Goal: Navigation & Orientation: Find specific page/section

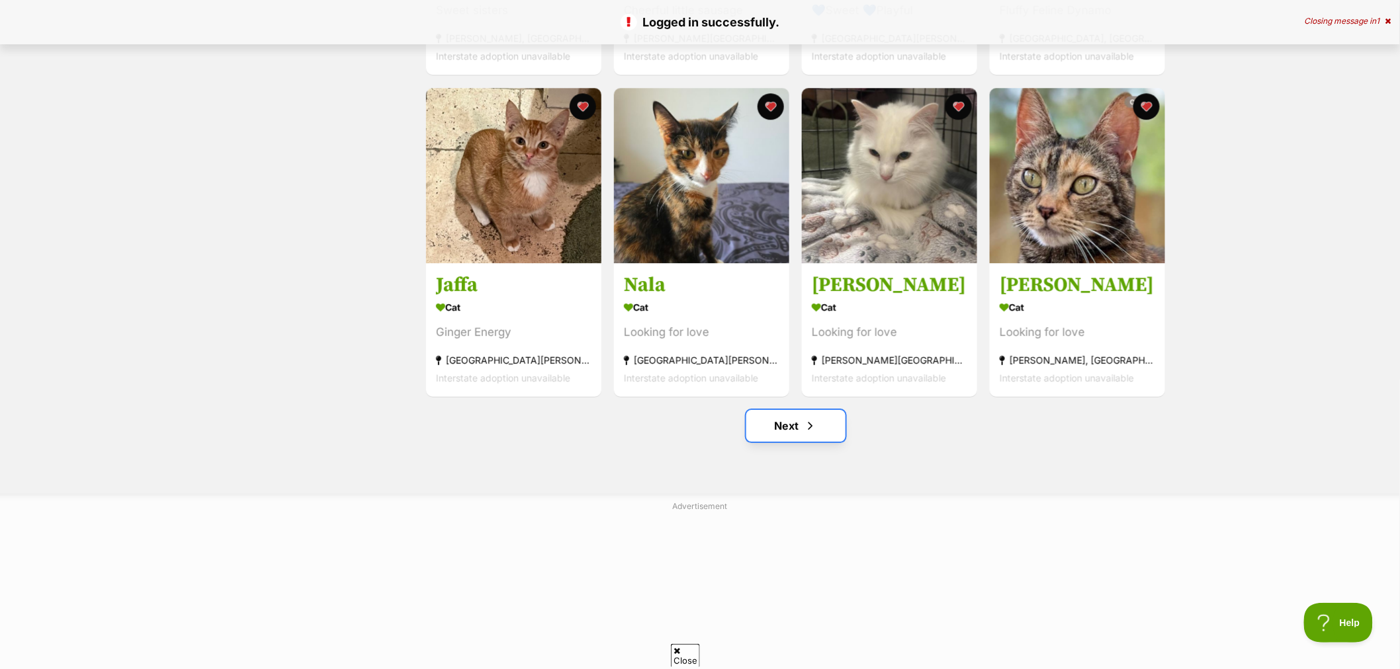
click at [782, 419] on link "Next" at bounding box center [795, 426] width 99 height 32
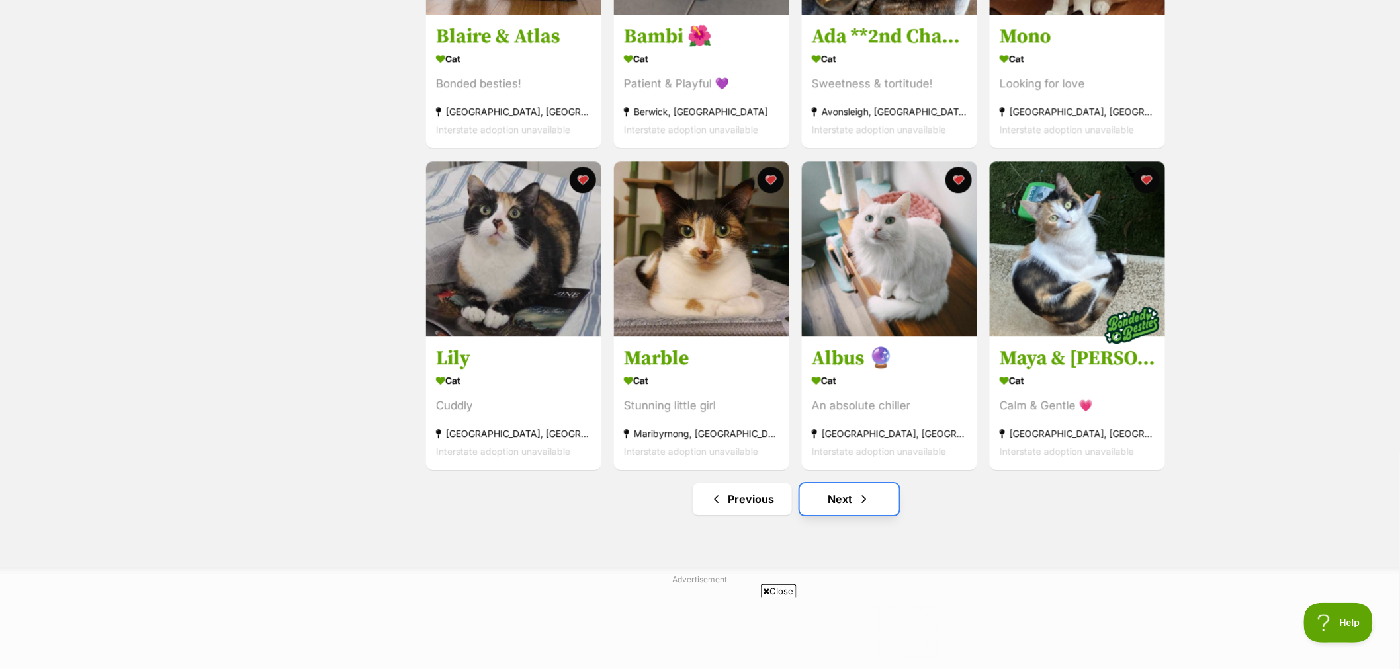
click at [843, 513] on link "Next" at bounding box center [849, 500] width 99 height 32
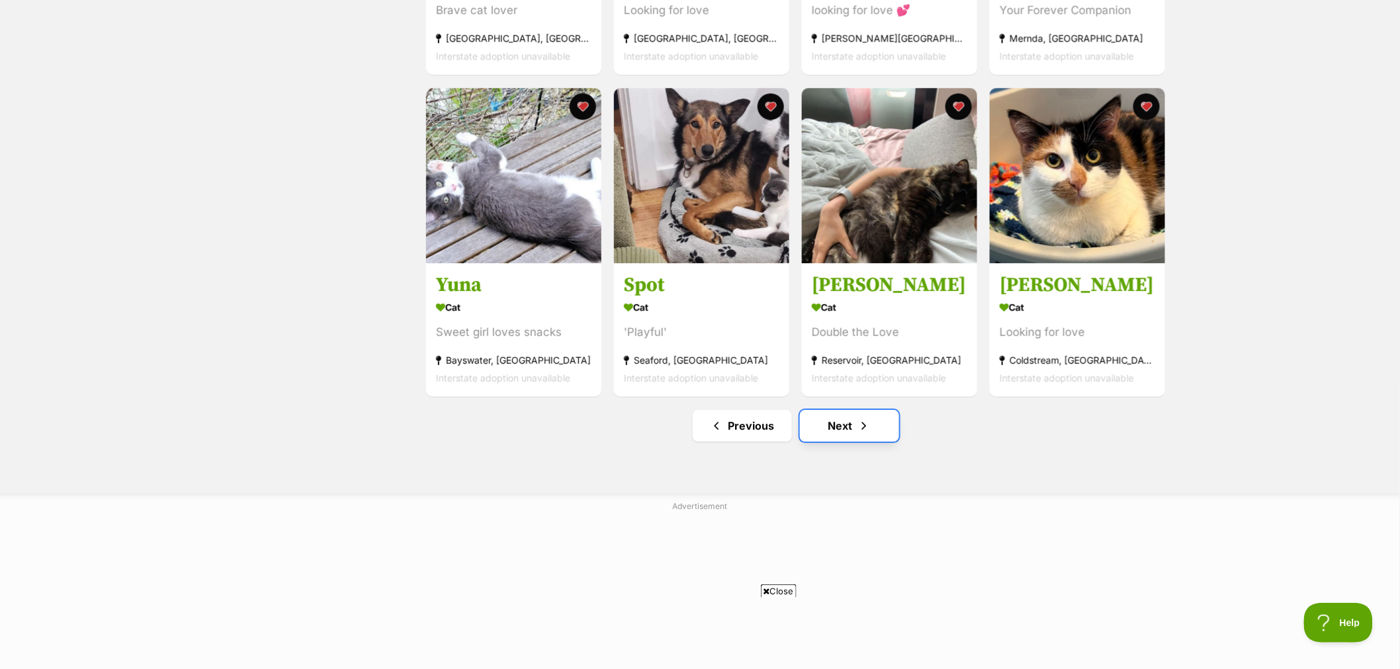
click at [842, 438] on link "Next" at bounding box center [849, 426] width 99 height 32
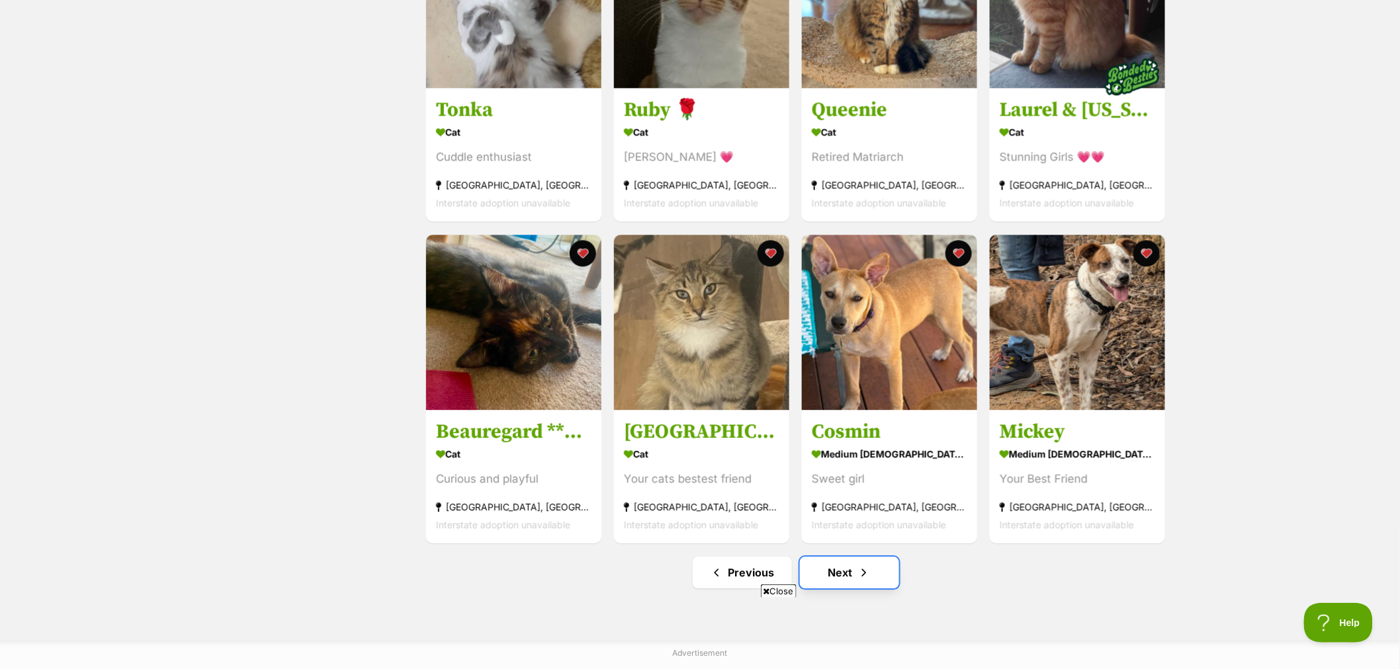
click at [849, 576] on link "Next" at bounding box center [849, 573] width 99 height 32
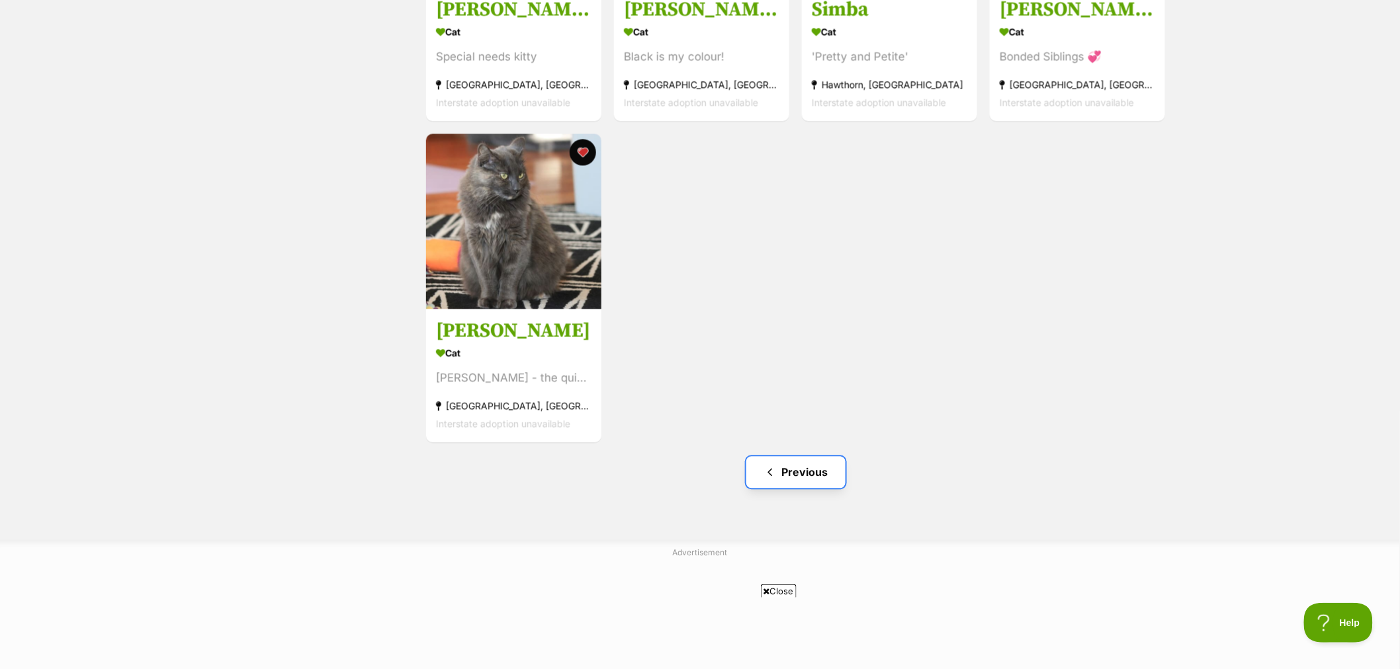
click at [779, 472] on link "Previous" at bounding box center [795, 472] width 99 height 32
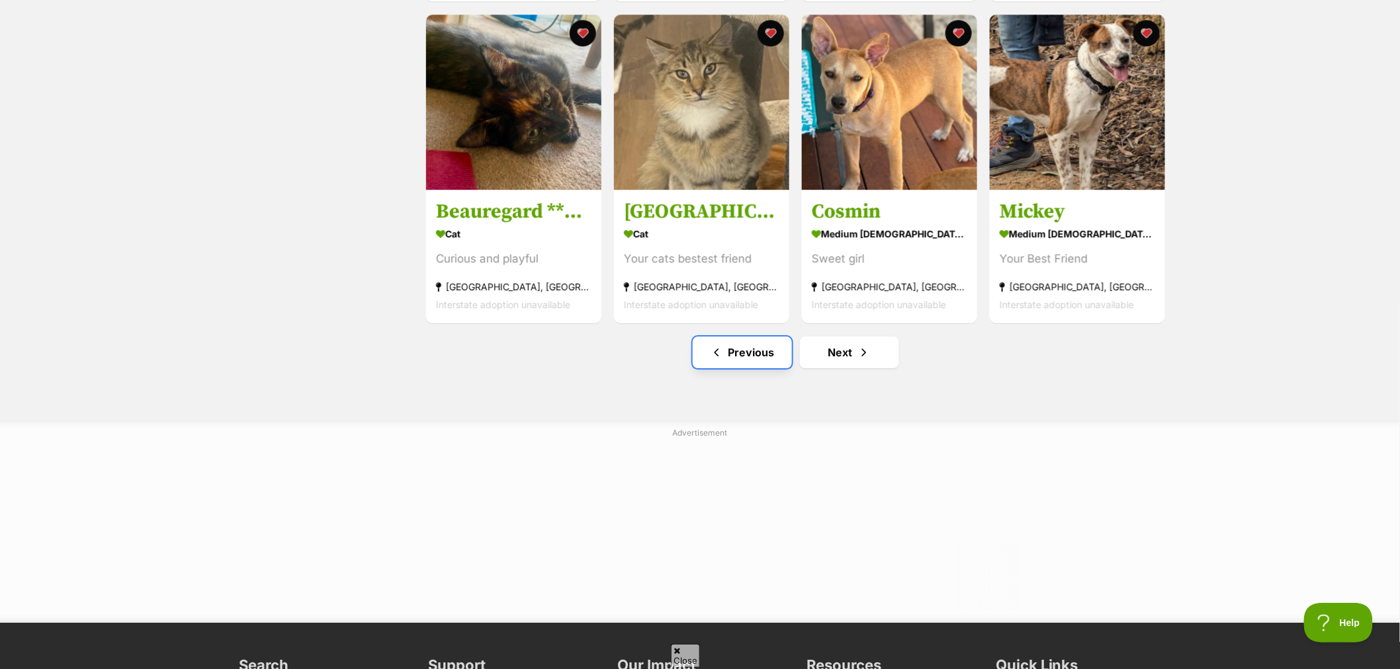
click at [768, 355] on link "Previous" at bounding box center [742, 353] width 99 height 32
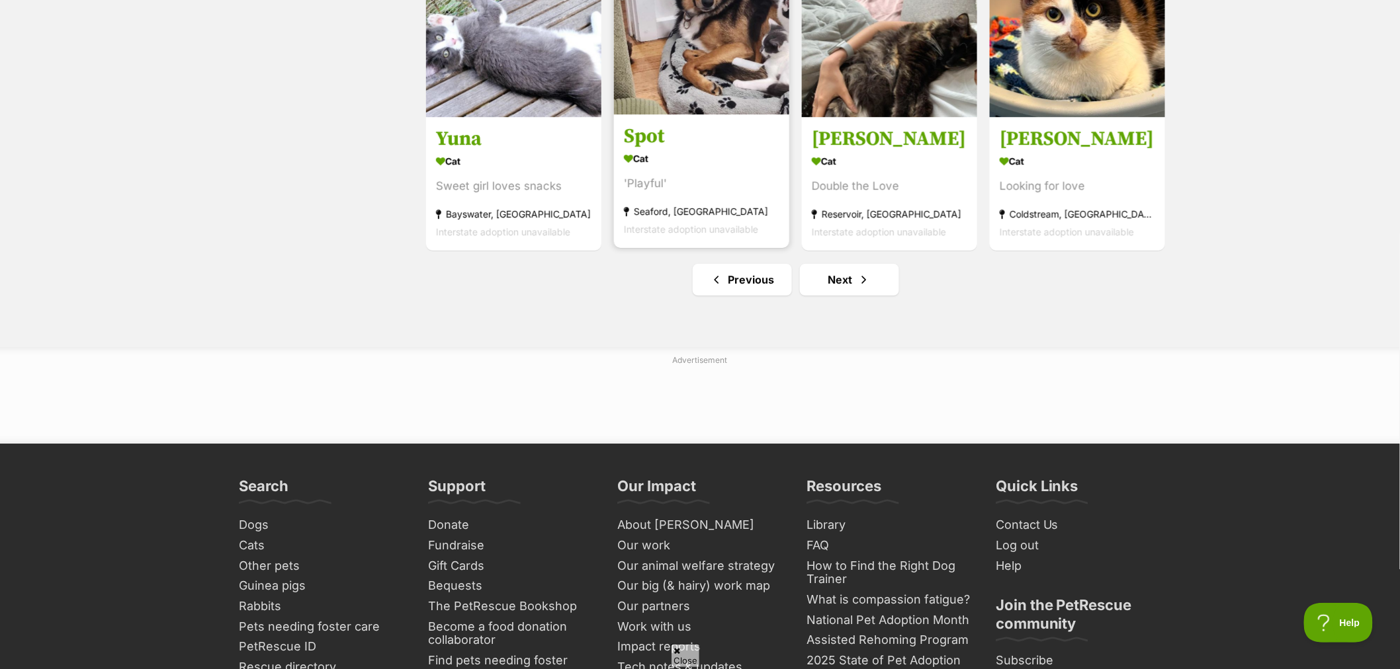
scroll to position [1617, 0]
click at [721, 285] on span "Previous page" at bounding box center [716, 279] width 13 height 16
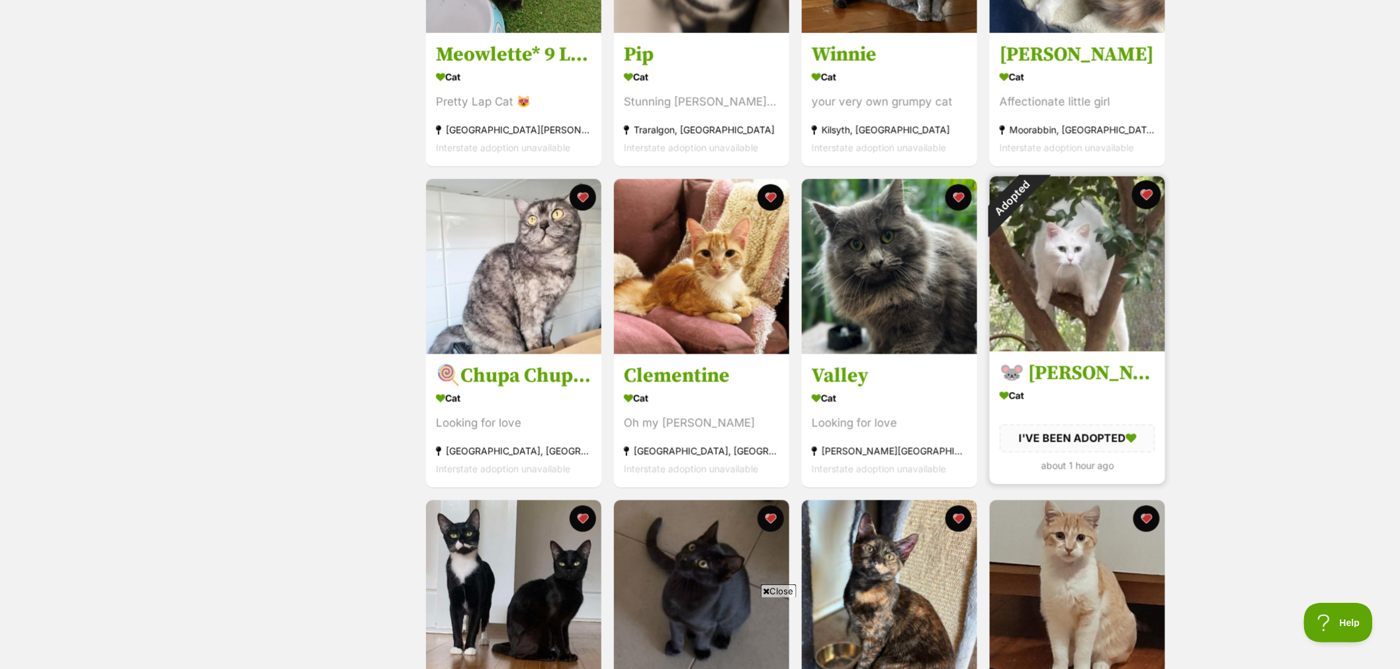
click at [1148, 193] on button "favourite" at bounding box center [1146, 195] width 29 height 29
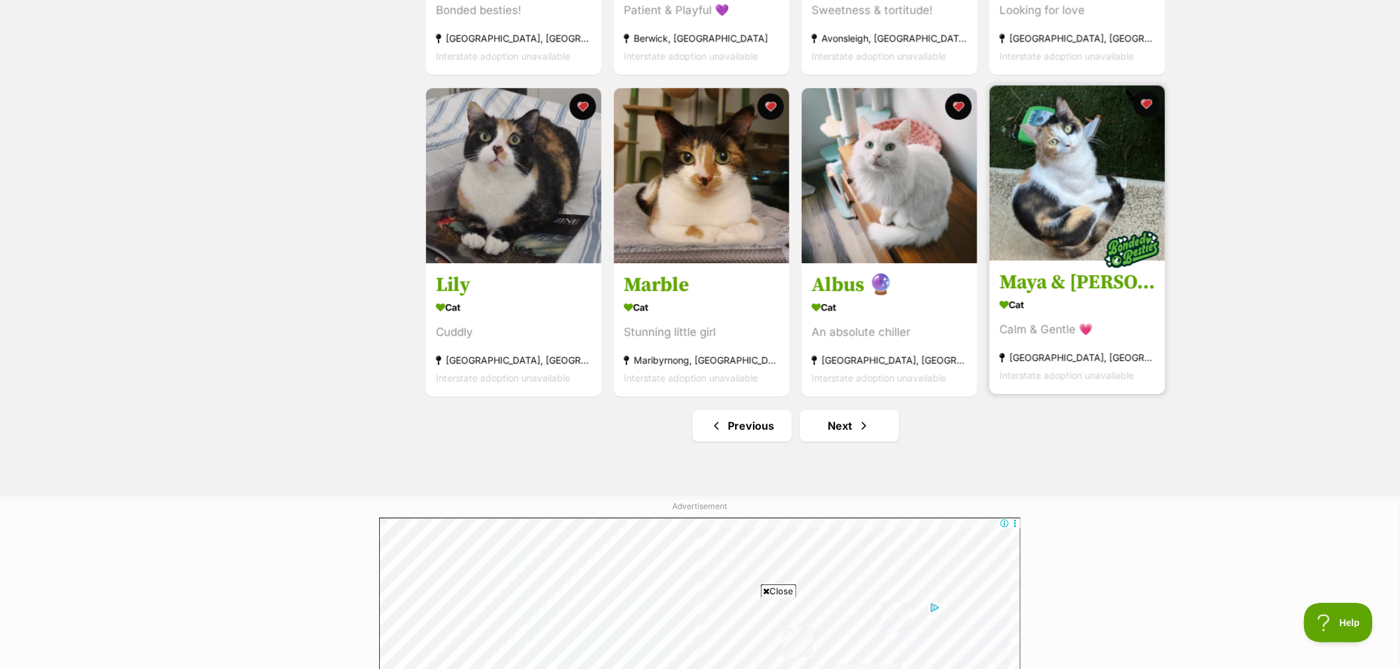
scroll to position [1543, 0]
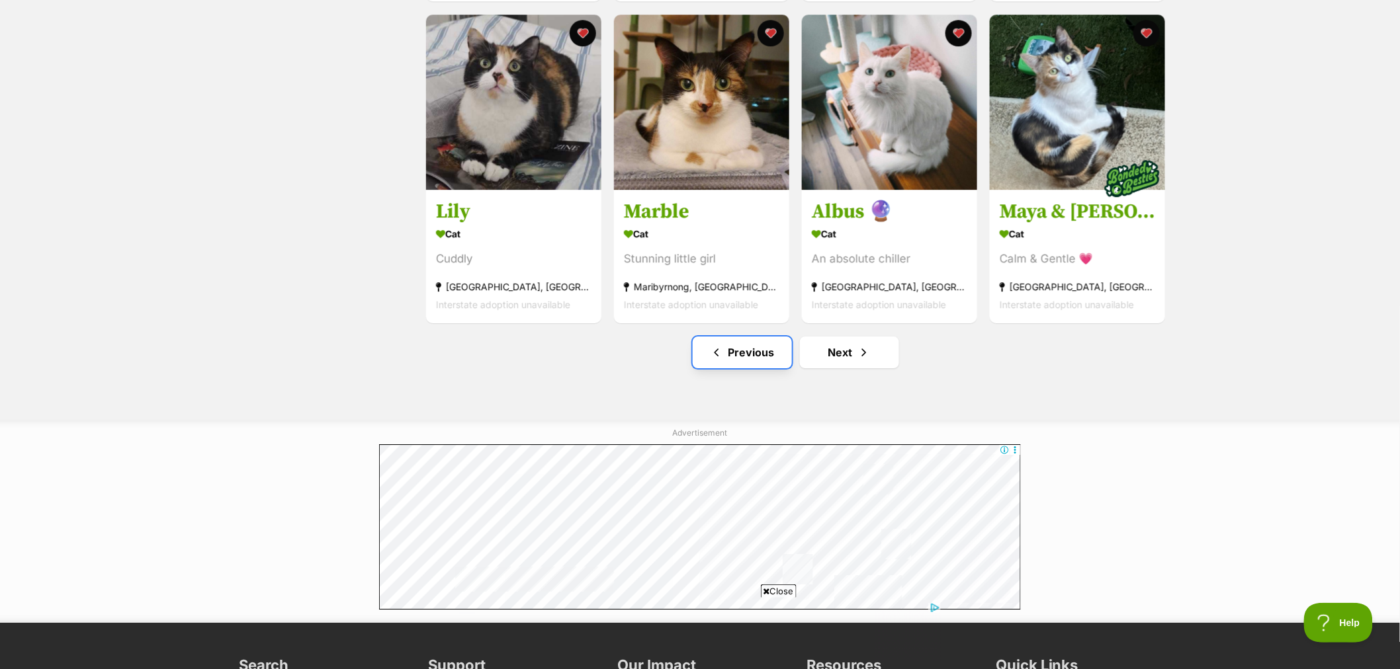
click at [757, 363] on link "Previous" at bounding box center [742, 353] width 99 height 32
